Goal: Task Accomplishment & Management: Complete application form

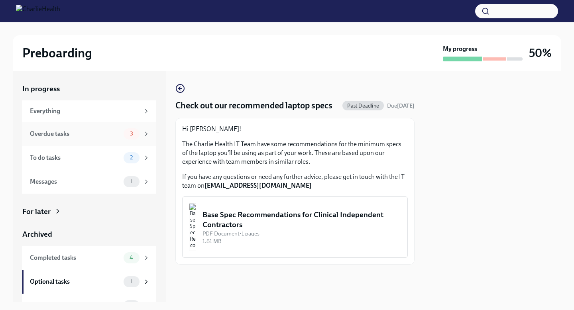
click at [143, 135] on icon at bounding box center [146, 133] width 7 height 7
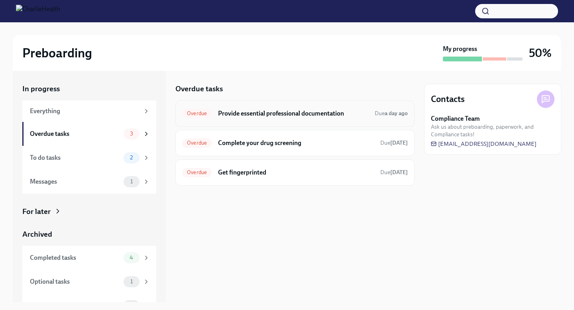
click at [248, 117] on h6 "Provide essential professional documentation" at bounding box center [293, 113] width 150 height 9
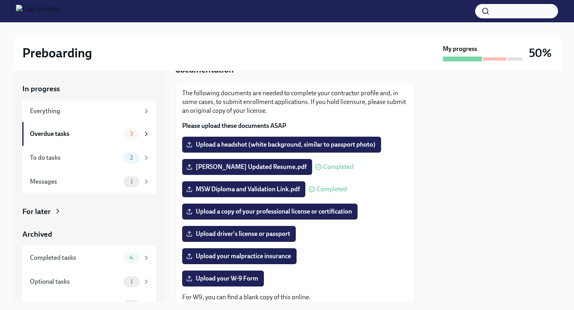
scroll to position [49, 0]
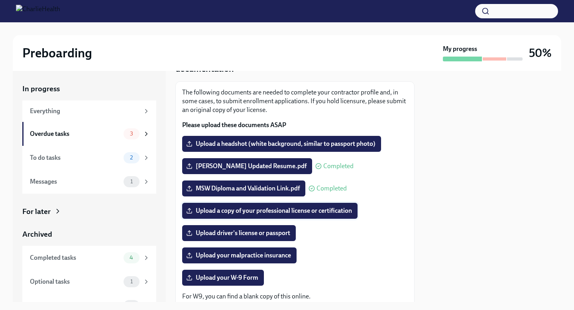
click at [242, 214] on span "Upload a copy of your professional license or certification" at bounding box center [270, 211] width 164 height 8
click at [0, 0] on input "Upload a copy of your professional license or certification" at bounding box center [0, 0] width 0 height 0
click at [247, 254] on span "Upload your malpractice insurance" at bounding box center [239, 255] width 103 height 8
click at [0, 0] on input "Upload your malpractice insurance" at bounding box center [0, 0] width 0 height 0
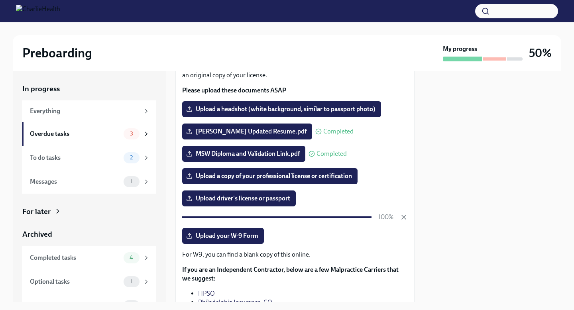
scroll to position [84, 0]
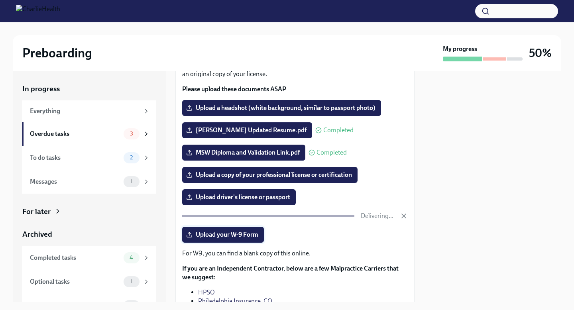
click at [241, 235] on span "Upload your W-9 Form" at bounding box center [223, 235] width 71 height 8
click at [0, 0] on input "Upload your W-9 Form" at bounding box center [0, 0] width 0 height 0
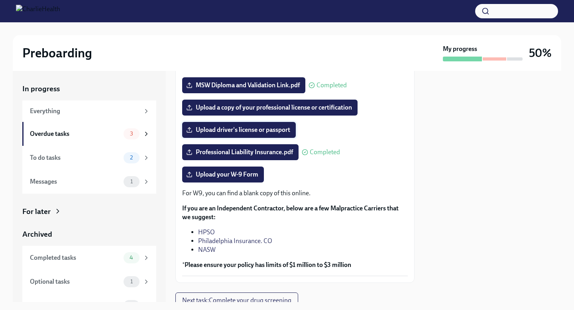
scroll to position [149, 0]
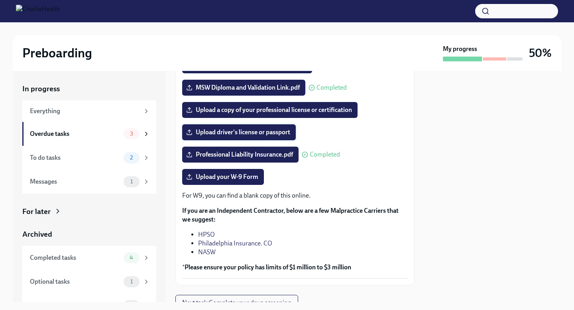
click at [281, 131] on span "Upload driver's license or passport" at bounding box center [239, 132] width 102 height 8
click at [0, 0] on input "Upload driver's license or passport" at bounding box center [0, 0] width 0 height 0
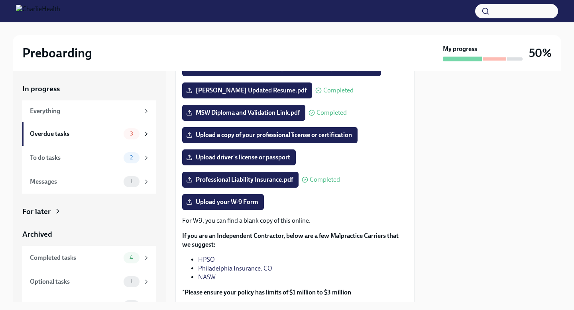
scroll to position [123, 0]
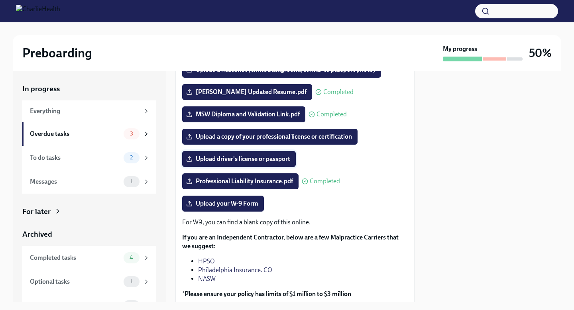
click at [258, 159] on span "Upload driver's license or passport" at bounding box center [239, 159] width 102 height 8
click at [0, 0] on input "Upload driver's license or passport" at bounding box center [0, 0] width 0 height 0
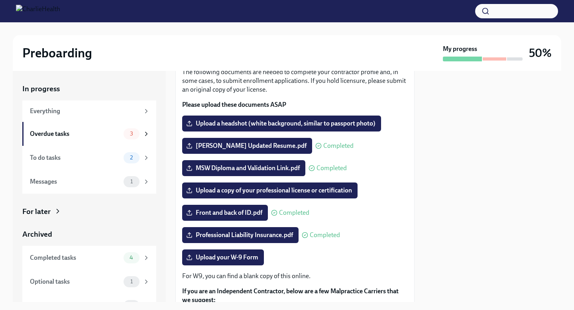
scroll to position [68, 0]
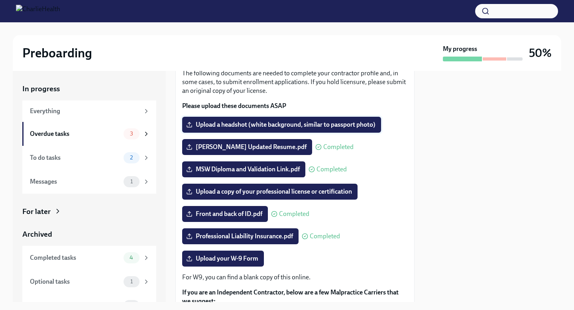
click at [272, 119] on label "Upload a headshot (white background, similar to passport photo)" at bounding box center [281, 125] width 199 height 16
click at [0, 0] on input "Upload a headshot (white background, similar to passport photo)" at bounding box center [0, 0] width 0 height 0
